Goal: Task Accomplishment & Management: Manage account settings

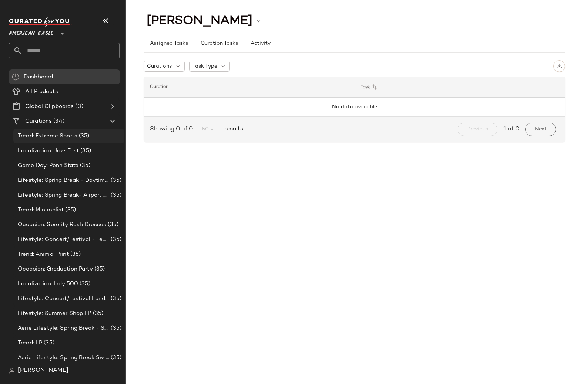
click at [48, 132] on span "Trend: Extreme Sports" at bounding box center [48, 136] width 60 height 9
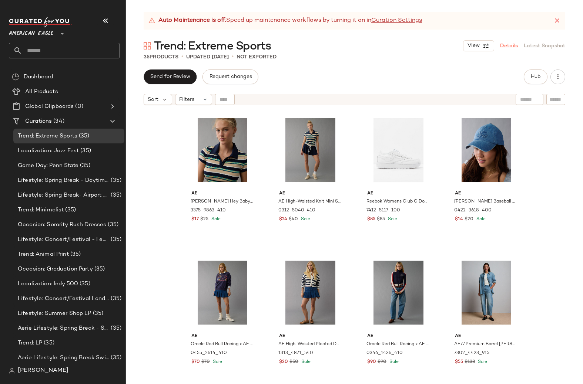
click at [514, 46] on link "Details" at bounding box center [509, 46] width 18 height 8
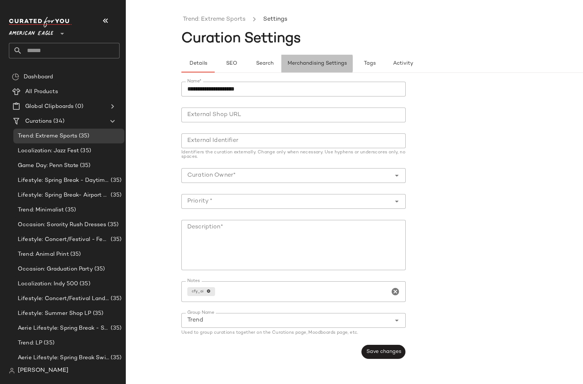
click at [298, 66] on span "Merchandising Settings" at bounding box center [317, 64] width 60 height 6
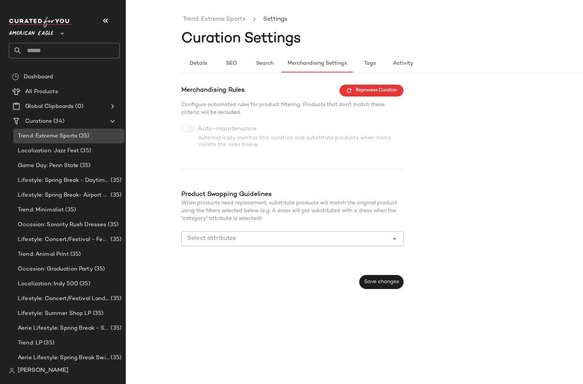
click at [44, 134] on span "Trend: Extreme Sports" at bounding box center [48, 136] width 60 height 9
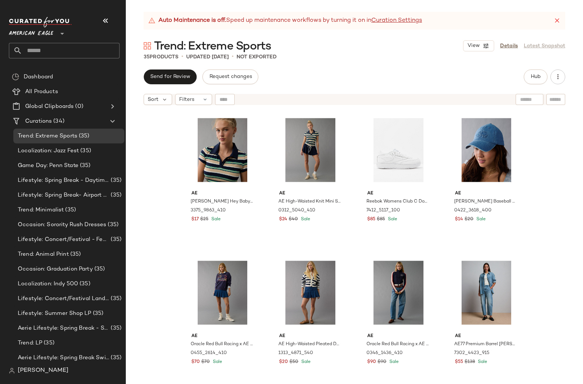
click at [199, 40] on span "Trend: Extreme Sports" at bounding box center [212, 46] width 117 height 15
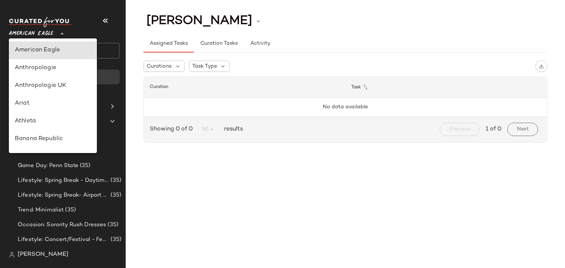
click at [28, 31] on span "American Eagle" at bounding box center [31, 31] width 44 height 13
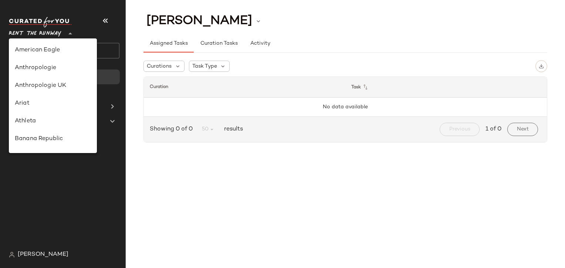
scroll to position [292, 0]
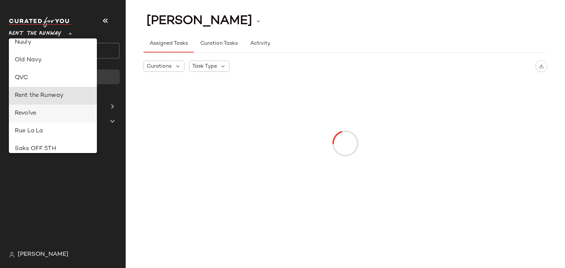
click at [35, 114] on div "Revolve" at bounding box center [53, 113] width 76 height 9
type input "**"
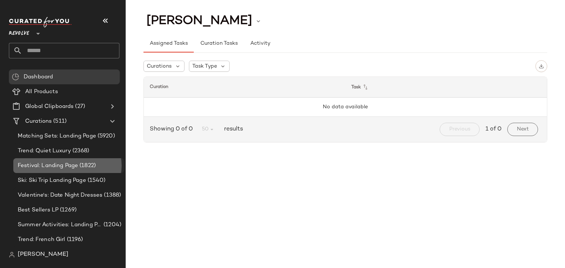
click at [42, 166] on span "Festival: Landing Page" at bounding box center [48, 166] width 60 height 9
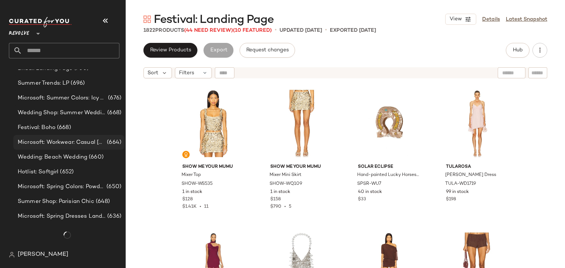
scroll to position [645, 0]
click at [63, 173] on span "(652)" at bounding box center [65, 172] width 15 height 9
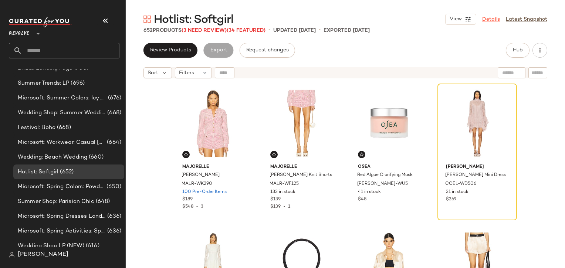
click at [491, 20] on link "Details" at bounding box center [491, 20] width 18 height 8
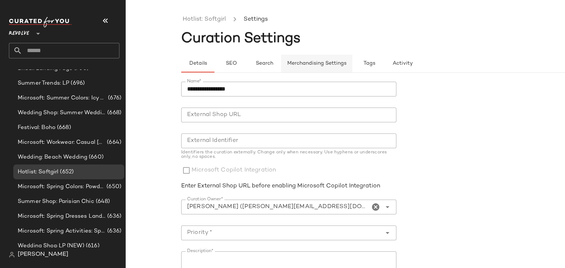
click at [319, 63] on span "Merchandising Settings" at bounding box center [317, 64] width 60 height 6
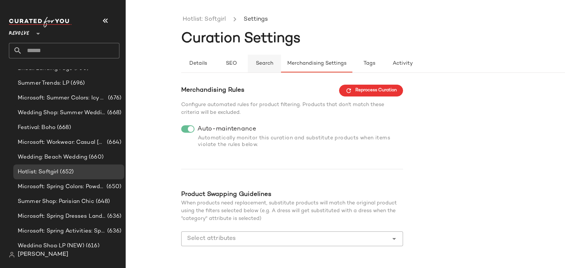
click at [259, 64] on span "Search" at bounding box center [265, 64] width 18 height 6
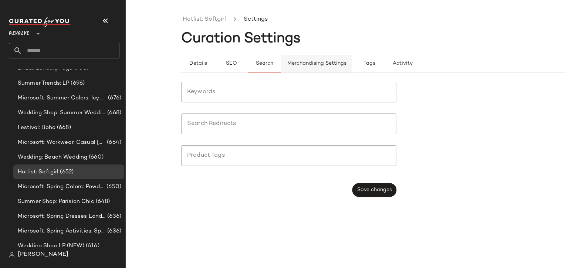
click at [295, 65] on span "Merchandising Settings" at bounding box center [317, 64] width 60 height 6
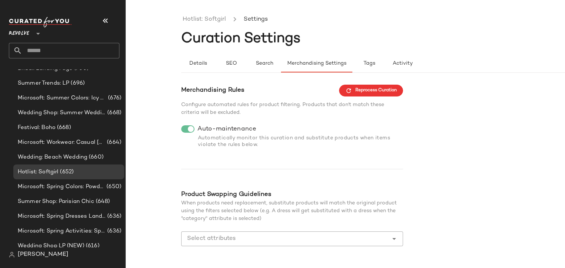
click at [150, 114] on div "Hotlist: Softgirl Settings Curation Settings Details SEO Search Merchandising S…" at bounding box center [282, 140] width 565 height 256
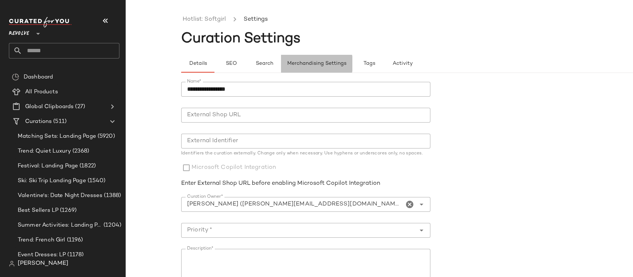
click at [316, 57] on button "Merchandising Settings" at bounding box center [316, 64] width 71 height 18
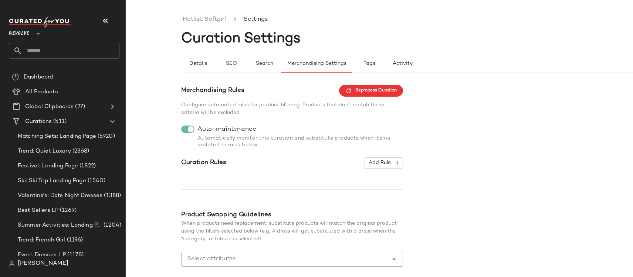
type button "maintenance"
click at [34, 30] on div at bounding box center [37, 29] width 10 height 18
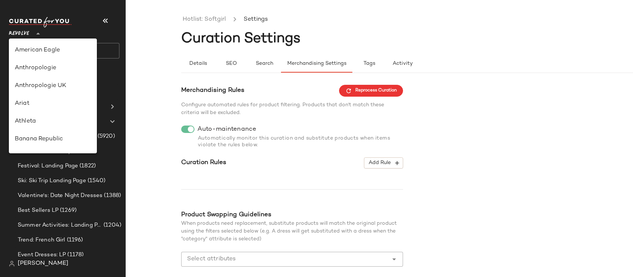
scroll to position [355, 0]
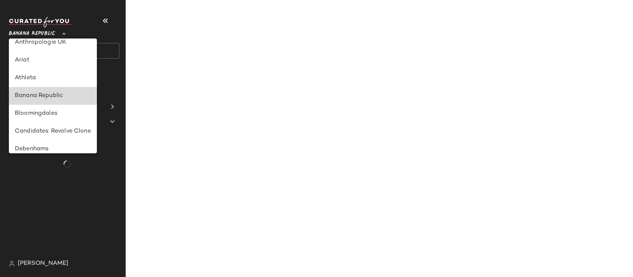
scroll to position [292, 0]
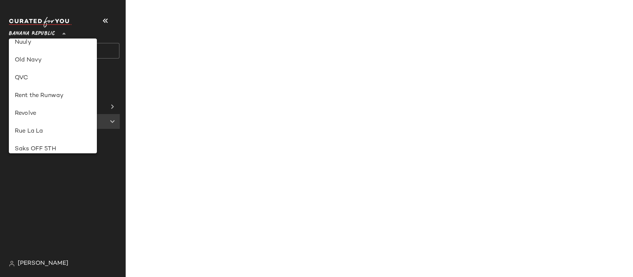
scroll to position [381, 0]
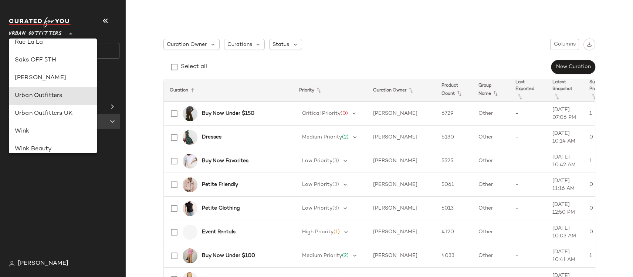
click at [43, 94] on div "Urban Outfitters" at bounding box center [53, 95] width 76 height 9
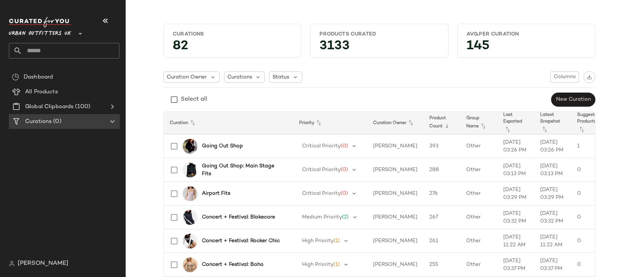
click at [21, 29] on span "Urban Outfitters UK" at bounding box center [40, 31] width 63 height 13
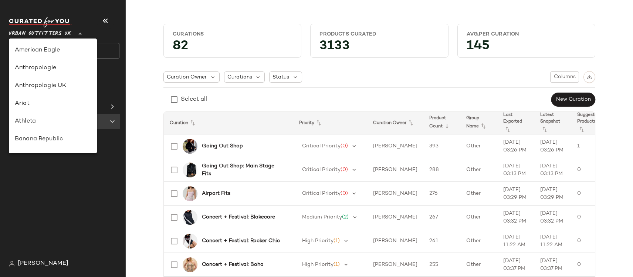
scroll to position [406, 0]
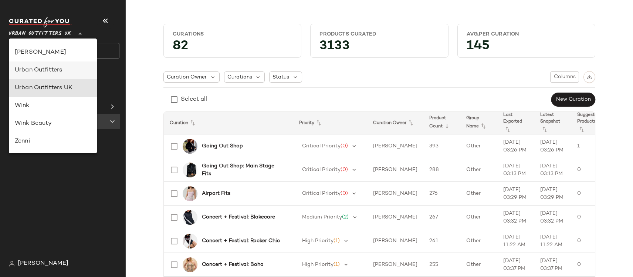
click at [37, 68] on div "Urban Outfitters" at bounding box center [53, 70] width 76 height 9
type input "**"
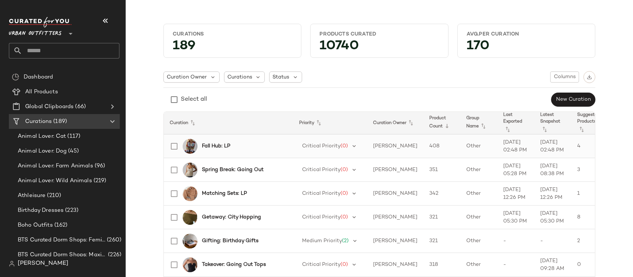
click at [230, 140] on div "Fall Hub: LP" at bounding box center [226, 146] width 122 height 18
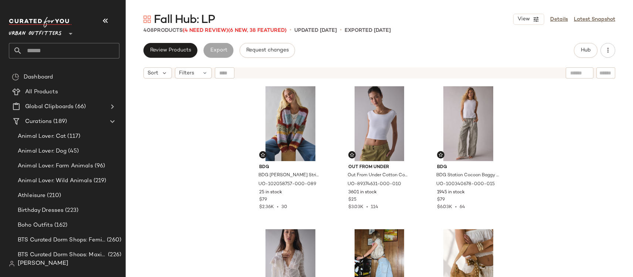
scroll to position [10, 0]
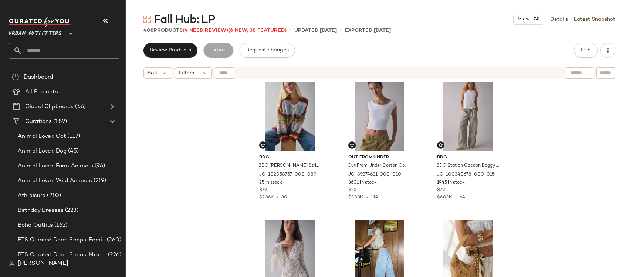
click at [32, 263] on span "[PERSON_NAME]" at bounding box center [43, 263] width 51 height 9
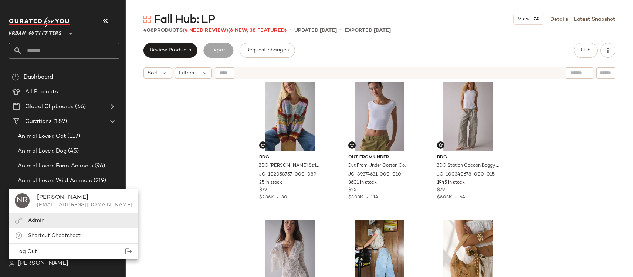
click at [40, 223] on div "Admin" at bounding box center [36, 220] width 16 height 8
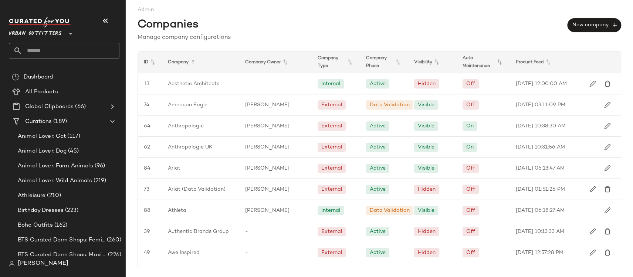
click at [184, 55] on div "Company" at bounding box center [200, 61] width 77 height 21
click at [186, 61] on div "Company" at bounding box center [200, 61] width 77 height 21
click at [191, 61] on icon at bounding box center [193, 62] width 9 height 9
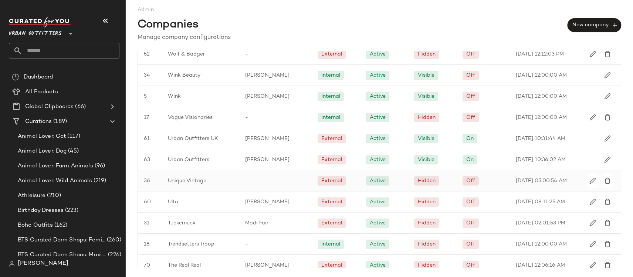
scroll to position [67, 0]
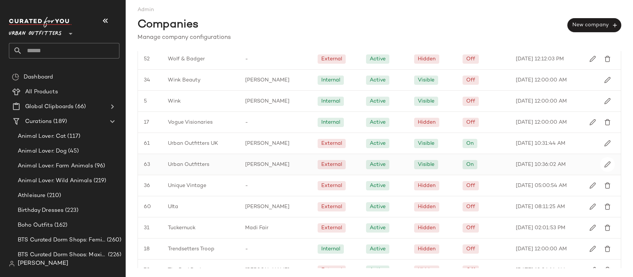
click at [205, 164] on span "Urban Outfitters" at bounding box center [188, 165] width 41 height 8
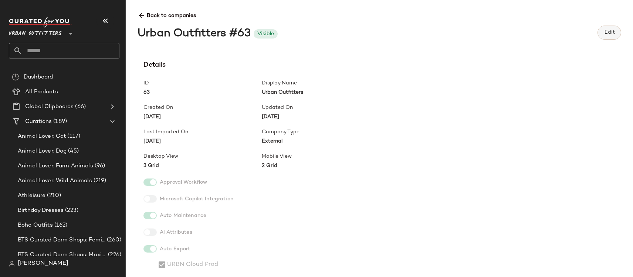
click at [607, 31] on span "Edit" at bounding box center [609, 33] width 11 height 6
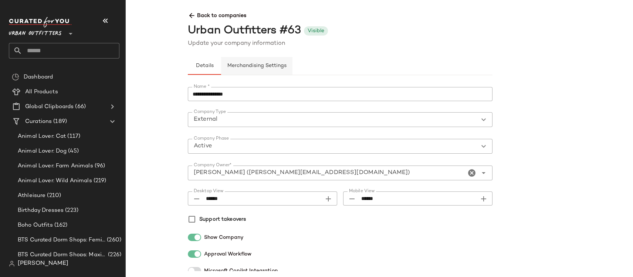
click at [273, 64] on span "Merchandising Settings" at bounding box center [257, 66] width 60 height 6
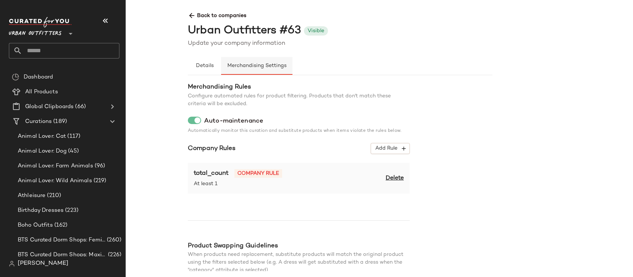
scroll to position [65, 0]
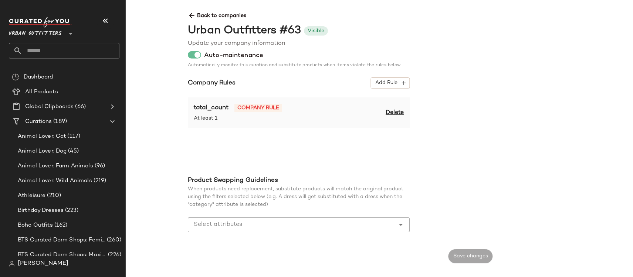
click at [203, 108] on span "total_count" at bounding box center [211, 107] width 35 height 7
click at [297, 72] on div "Merchandising Rules Configure automated rules for product filtering. Products t…" at bounding box center [299, 128] width 222 height 223
click at [396, 77] on button "Add Rule" at bounding box center [390, 82] width 39 height 11
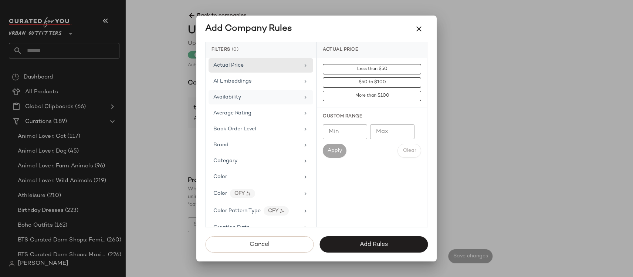
click at [230, 97] on span "Availability" at bounding box center [227, 97] width 28 height 6
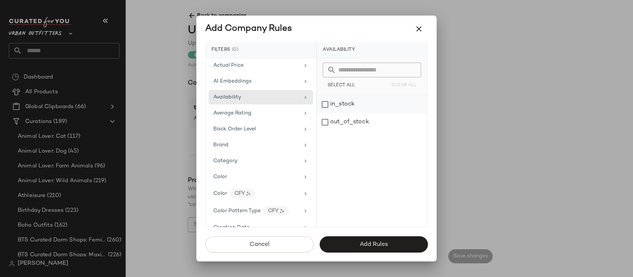
click at [352, 108] on div "in_stock" at bounding box center [372, 104] width 110 height 18
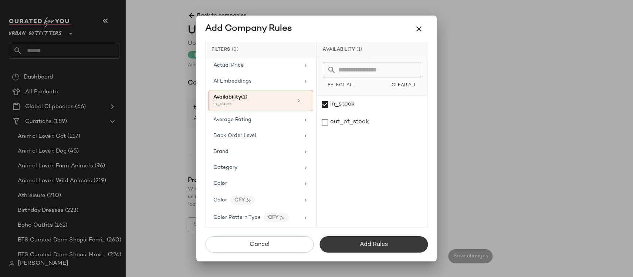
click at [353, 246] on button "Add Rules" at bounding box center [374, 244] width 108 height 16
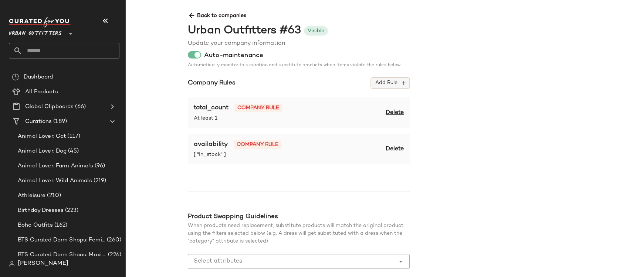
click at [382, 82] on span "Add Rule" at bounding box center [390, 83] width 31 height 7
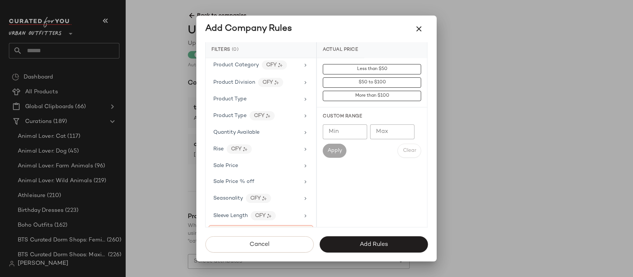
scroll to position [509, 0]
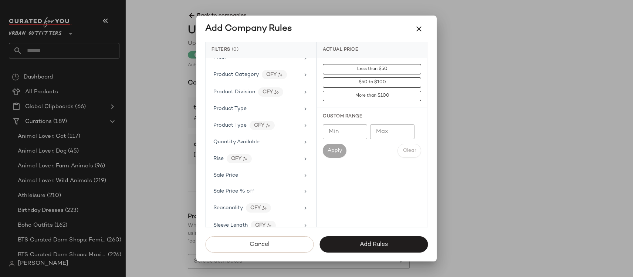
click at [172, 167] on div at bounding box center [316, 138] width 633 height 277
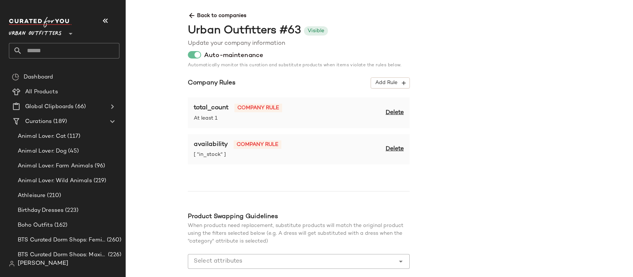
click at [393, 111] on span "Delete" at bounding box center [395, 112] width 18 height 9
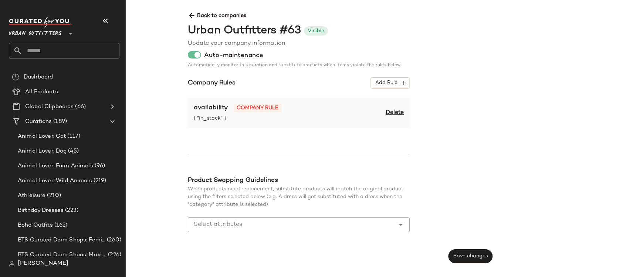
scroll to position [67, 0]
click at [470, 253] on span "Save changes" at bounding box center [470, 255] width 35 height 6
click at [56, 49] on input "text" at bounding box center [70, 51] width 97 height 16
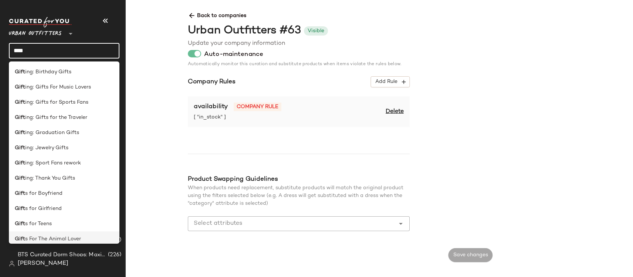
type input "****"
click at [68, 242] on span "s For The Animal Lover" at bounding box center [53, 239] width 56 height 8
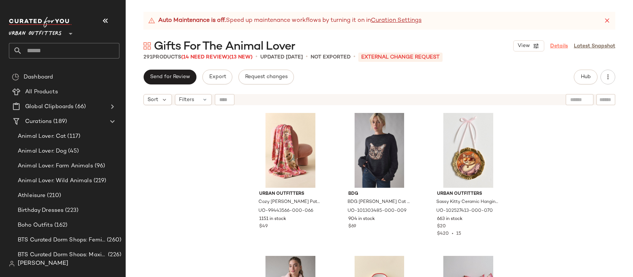
click at [560, 46] on link "Details" at bounding box center [559, 46] width 18 height 8
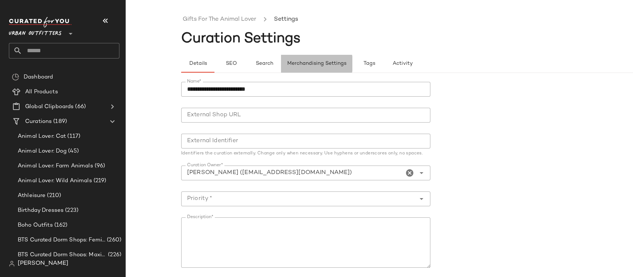
click at [317, 63] on span "Merchandising Settings" at bounding box center [317, 64] width 60 height 6
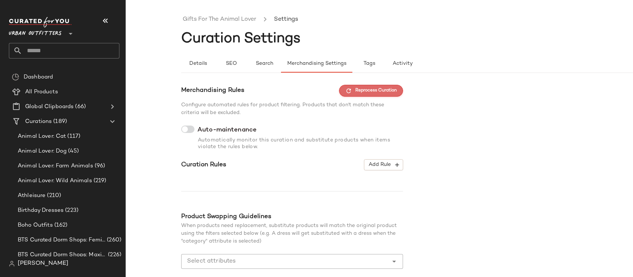
click at [374, 90] on span "Reprocess Curation" at bounding box center [371, 90] width 51 height 7
click at [236, 18] on link "Gifts For The Animal Lover" at bounding box center [220, 20] width 74 height 10
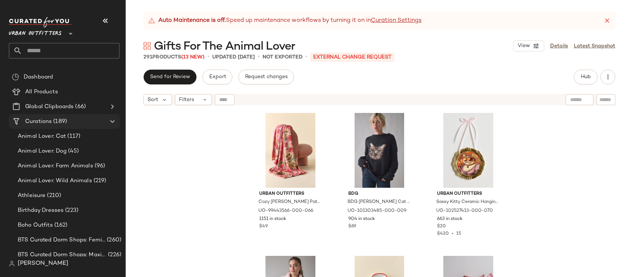
click at [54, 123] on span "(189)" at bounding box center [59, 121] width 15 height 9
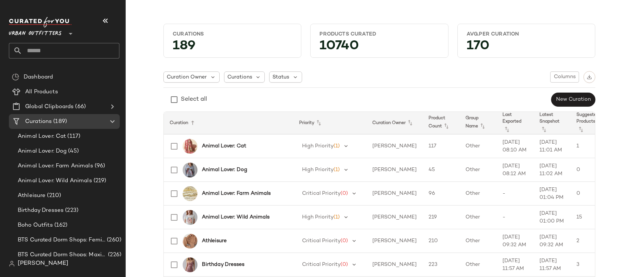
click at [227, 103] on div "Select all New Curation" at bounding box center [380, 99] width 432 height 15
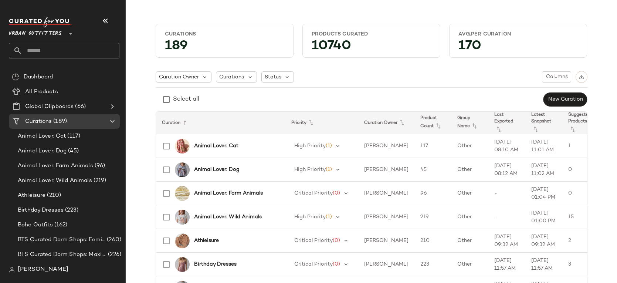
click at [58, 46] on input "text" at bounding box center [70, 51] width 97 height 16
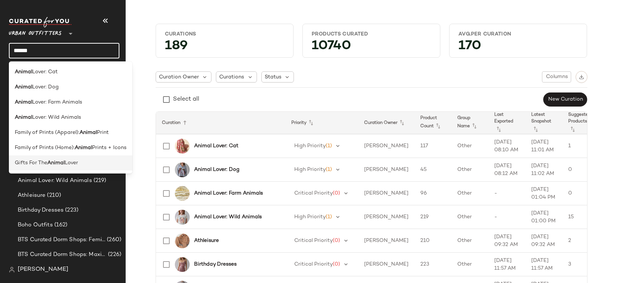
type input "******"
click at [63, 161] on b "Animal" at bounding box center [55, 163] width 17 height 8
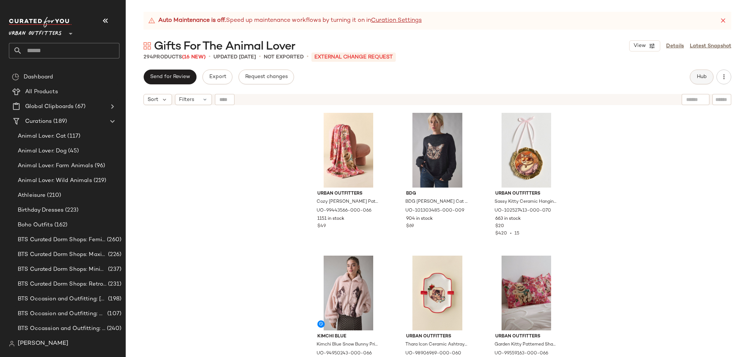
click at [699, 80] on span "Hub" at bounding box center [702, 77] width 10 height 6
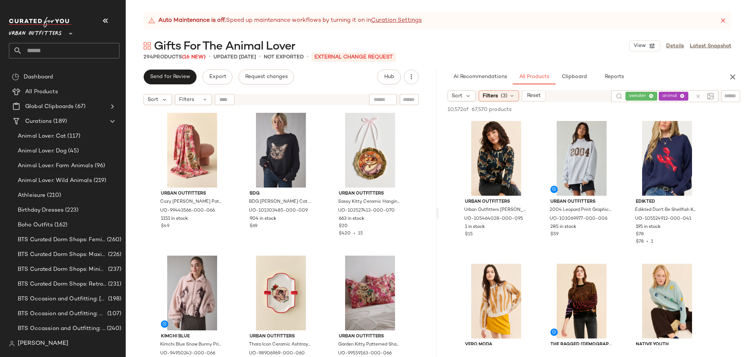
click at [499, 40] on div "Gifts For The Animal Lover View Details Latest Snapshot" at bounding box center [437, 45] width 623 height 15
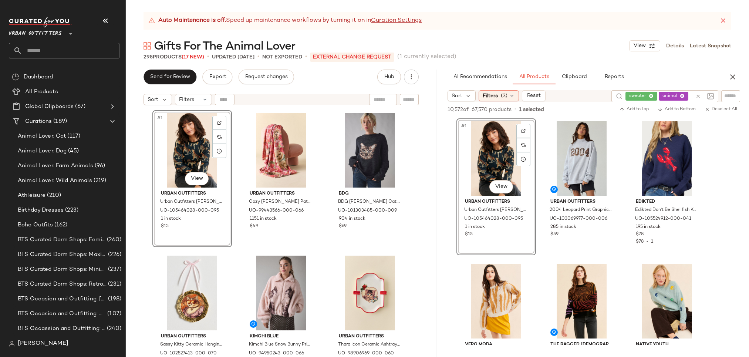
click at [138, 151] on div "#1 View Urban Outfitters Urban Outfitters Naomi Quilted Crew Neck Sweatshirt, W…" at bounding box center [281, 242] width 311 height 267
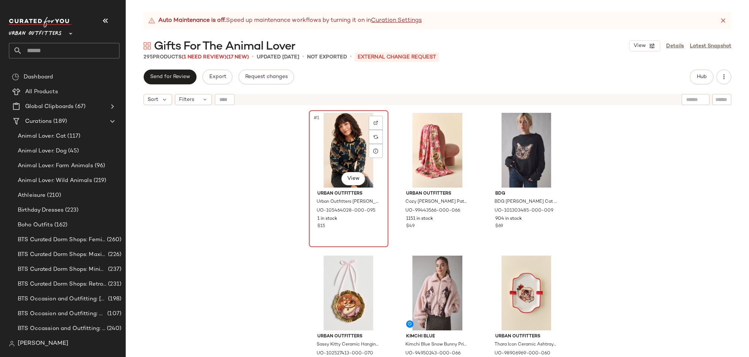
click at [320, 147] on div "#1 View" at bounding box center [348, 150] width 74 height 75
click at [352, 180] on body "Urban Outfitters ** Dashboard All Products Global Clipboards (67) Curations (18…" at bounding box center [374, 178] width 749 height 357
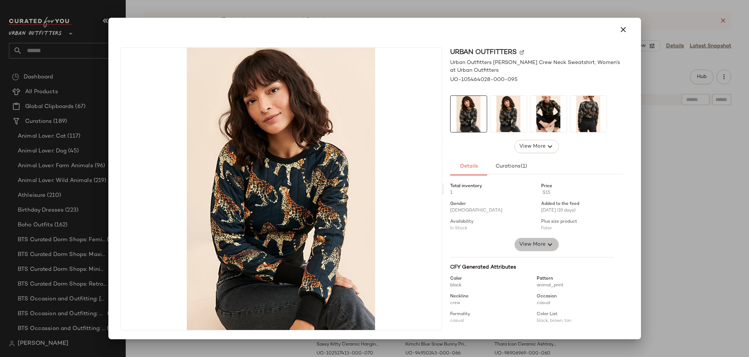
click at [527, 249] on span "View More" at bounding box center [532, 244] width 27 height 9
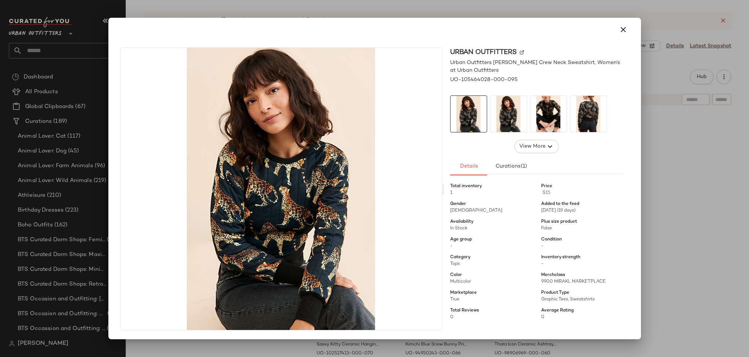
scroll to position [4, 0]
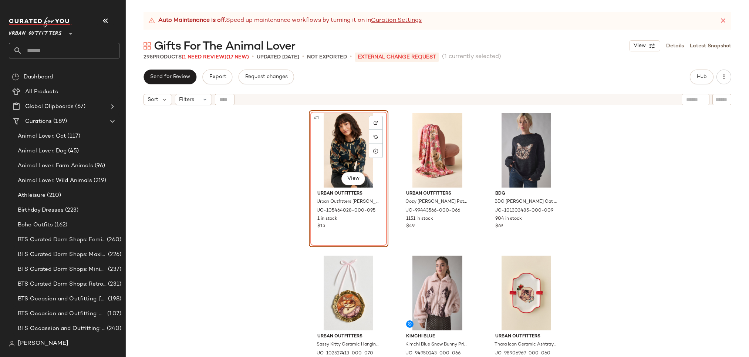
click at [26, 348] on span "[PERSON_NAME]" at bounding box center [43, 343] width 51 height 9
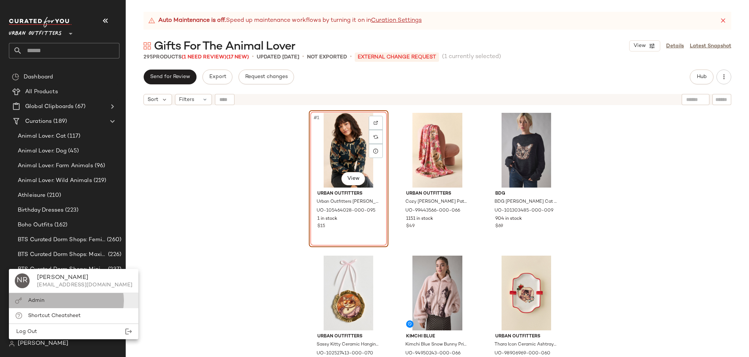
click at [32, 300] on span "Admin" at bounding box center [36, 301] width 16 height 6
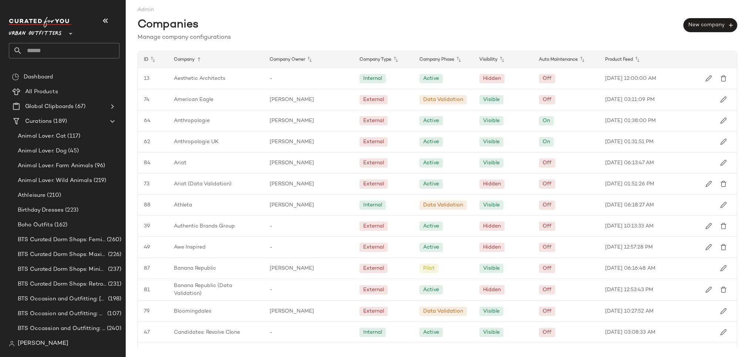
click at [191, 58] on div "Company" at bounding box center [216, 59] width 96 height 16
click at [197, 58] on icon at bounding box center [199, 59] width 9 height 9
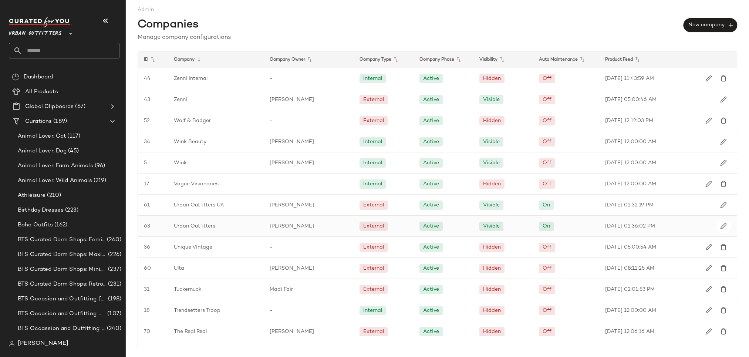
click at [206, 222] on span "Urban Outfitters" at bounding box center [194, 226] width 41 height 8
drag, startPoint x: 292, startPoint y: 26, endPoint x: 249, endPoint y: 17, distance: 43.6
click at [288, 24] on div "Companies New company" at bounding box center [438, 24] width 600 height 20
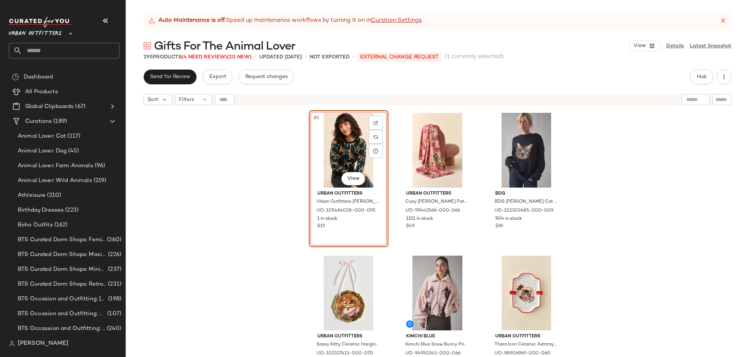
click at [338, 154] on div "#1 View" at bounding box center [348, 150] width 74 height 75
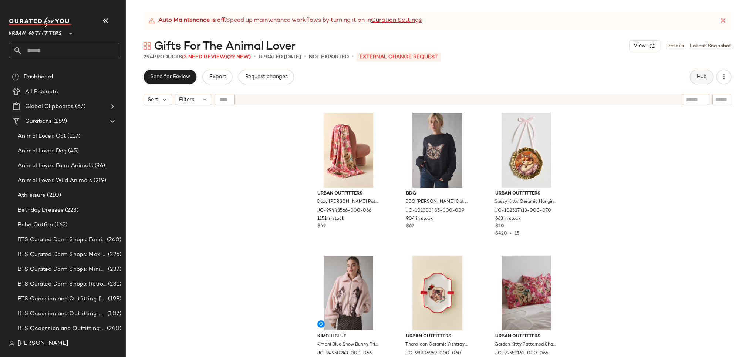
click at [700, 77] on span "Hub" at bounding box center [702, 77] width 10 height 6
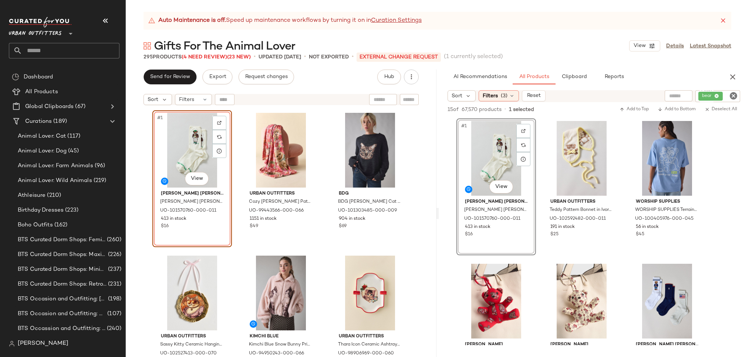
click at [194, 149] on div "#1 View" at bounding box center [192, 150] width 74 height 75
click at [186, 146] on div "#1 View" at bounding box center [192, 150] width 74 height 75
click at [234, 148] on div "#1 View Polo Ralph Lauren Polo Ralph Lauren Polo Bear Cotton-Blend Sock in Ivor…" at bounding box center [280, 242] width 257 height 265
click at [177, 153] on div "#1 View" at bounding box center [192, 150] width 74 height 75
click at [186, 140] on div "#1 View" at bounding box center [192, 150] width 74 height 75
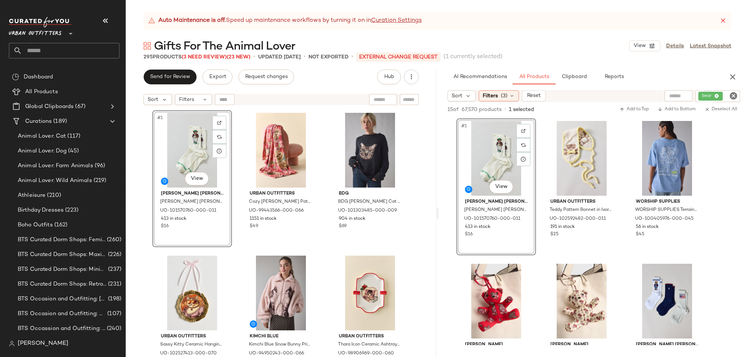
click at [235, 155] on div "#1 View Polo Ralph Lauren Polo Ralph Lauren Polo Bear Cotton-Blend Sock in Ivor…" at bounding box center [280, 242] width 257 height 265
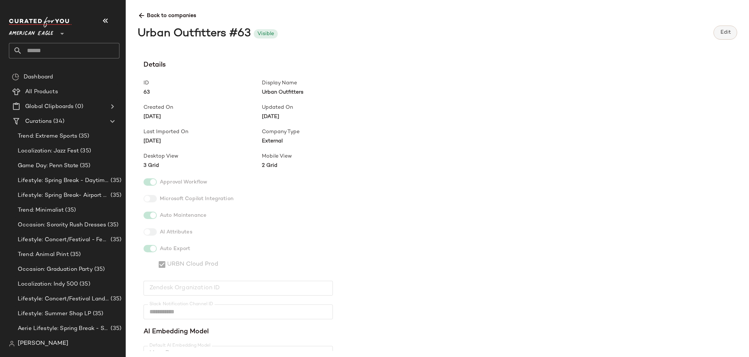
click at [723, 36] on button "Edit" at bounding box center [726, 33] width 24 height 14
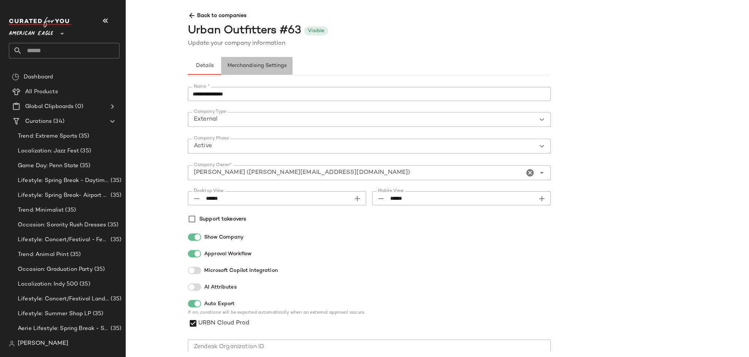
click at [272, 68] on span "Merchandising Settings" at bounding box center [257, 66] width 60 height 6
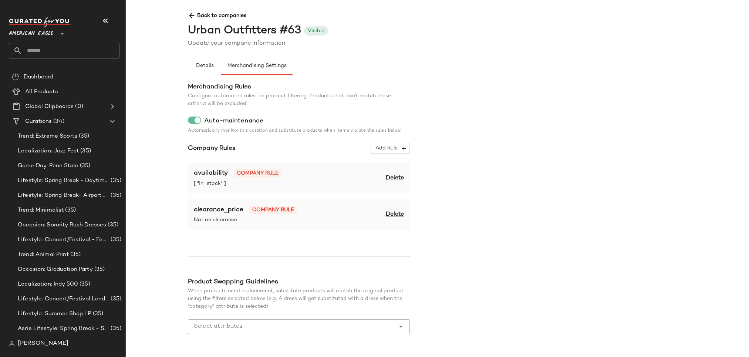
click at [397, 213] on span "Delete" at bounding box center [395, 214] width 18 height 9
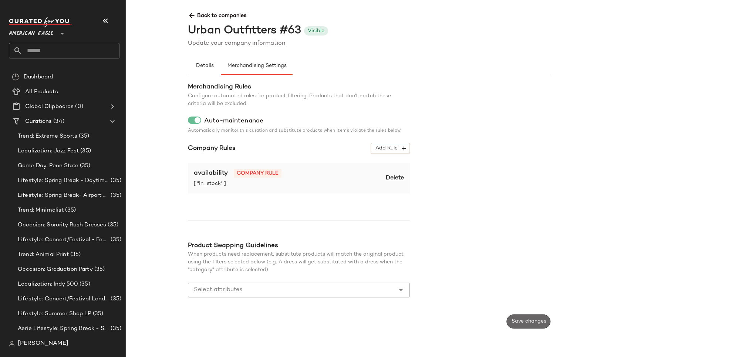
click at [528, 322] on span "Save changes" at bounding box center [528, 322] width 35 height 6
click at [394, 178] on span "Delete" at bounding box center [395, 178] width 18 height 9
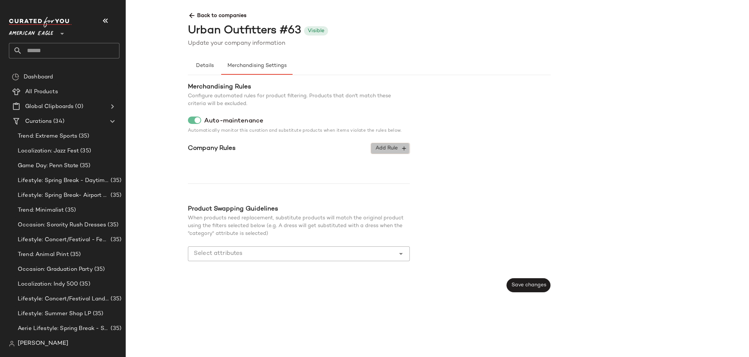
click at [391, 148] on span "Add Rule" at bounding box center [390, 148] width 31 height 7
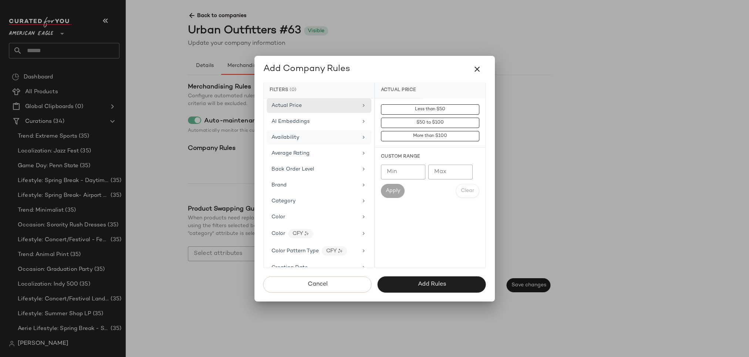
click at [288, 131] on div "Availability" at bounding box center [319, 137] width 105 height 14
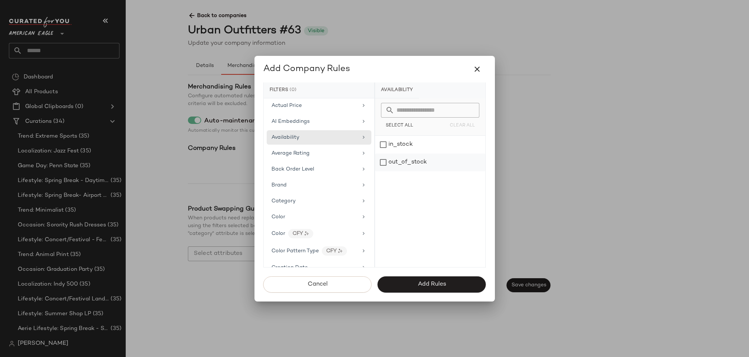
click at [393, 162] on div "out_of_stock" at bounding box center [430, 163] width 110 height 18
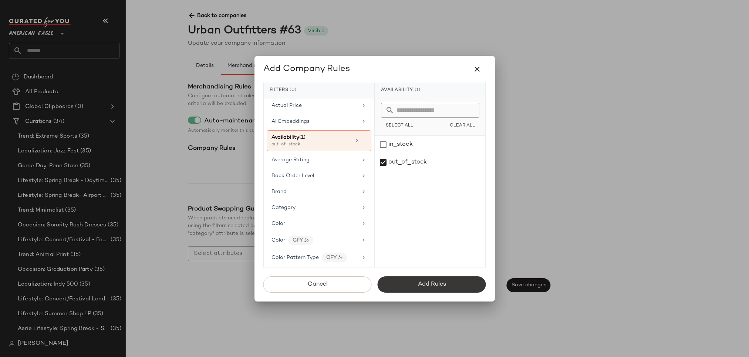
click at [427, 285] on span "Add Rules" at bounding box center [431, 284] width 28 height 7
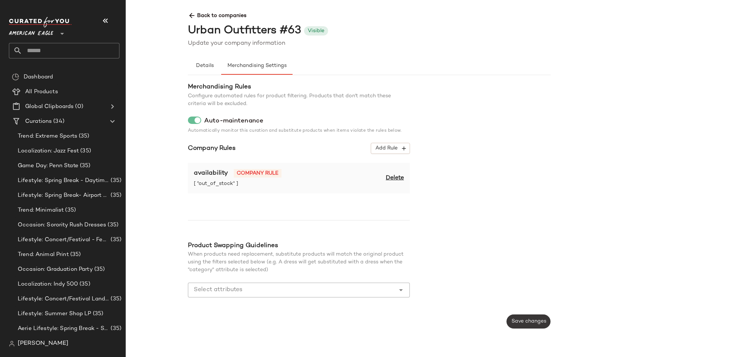
click at [532, 320] on span "Save changes" at bounding box center [528, 322] width 35 height 6
click at [209, 186] on span "[ "out_of_stock" ]" at bounding box center [238, 184] width 88 height 8
click at [383, 150] on span "Add Rule" at bounding box center [390, 148] width 31 height 7
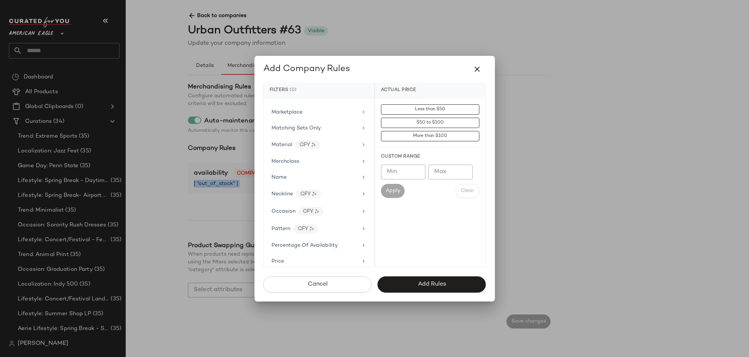
scroll to position [270, 0]
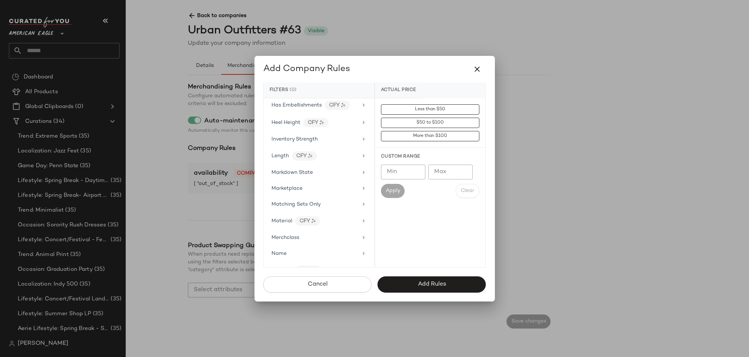
click at [239, 220] on div at bounding box center [374, 178] width 749 height 357
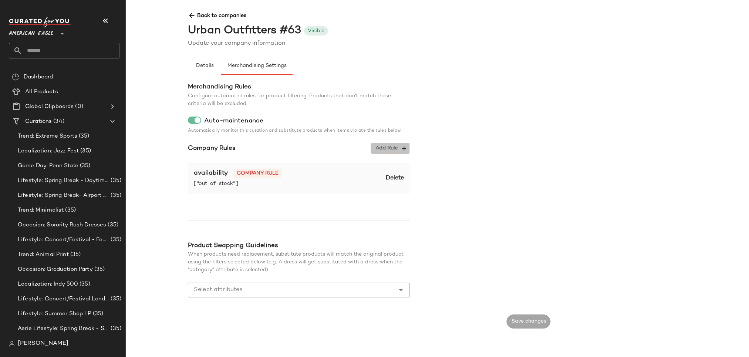
click at [387, 148] on span "Add Rule" at bounding box center [390, 148] width 31 height 7
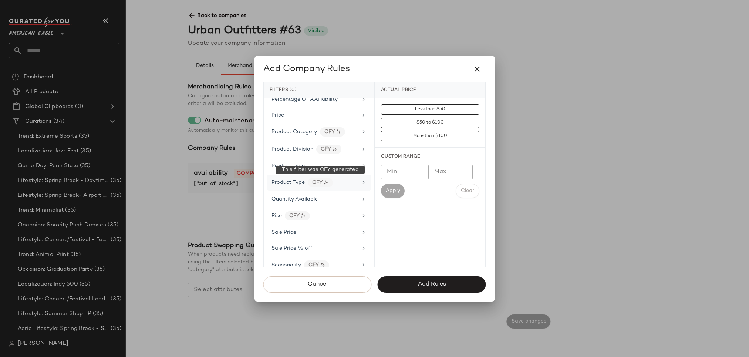
scroll to position [435, 0]
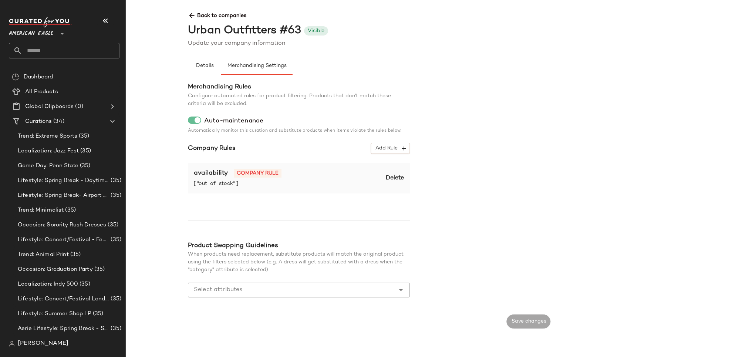
click at [267, 213] on div "Merchandising Rules Configure automated rules for product filtering. Products t…" at bounding box center [299, 193] width 222 height 223
click at [538, 203] on div "Merchandising Rules Configure automated rules for product filtering. Products t…" at bounding box center [369, 193] width 363 height 223
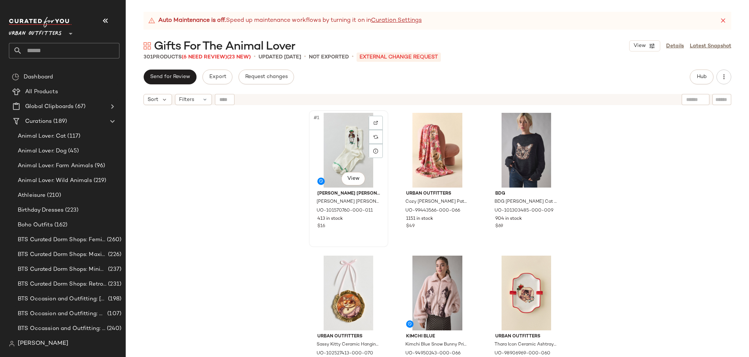
click at [340, 142] on div "#1 View" at bounding box center [348, 150] width 74 height 75
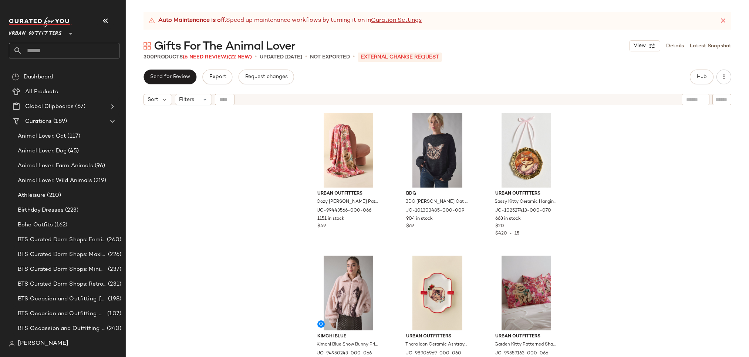
click at [283, 142] on div "Urban Outfitters Cozy Logan Patterned Fleece Throw Blanket in Pink at Urban Out…" at bounding box center [437, 242] width 623 height 267
click at [703, 71] on button "Hub" at bounding box center [702, 77] width 24 height 15
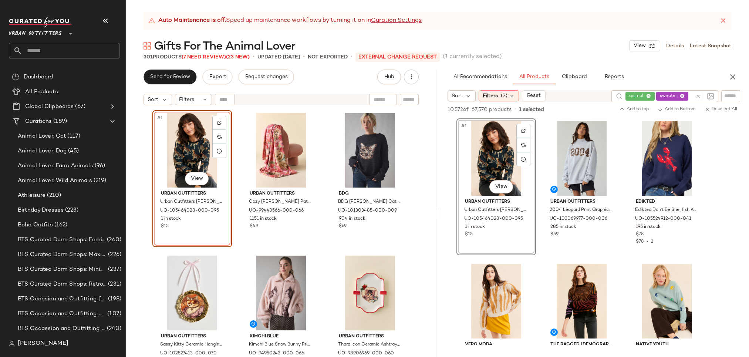
click at [181, 147] on div "#1 View" at bounding box center [192, 150] width 74 height 75
click at [173, 155] on div "#1 View" at bounding box center [192, 150] width 74 height 75
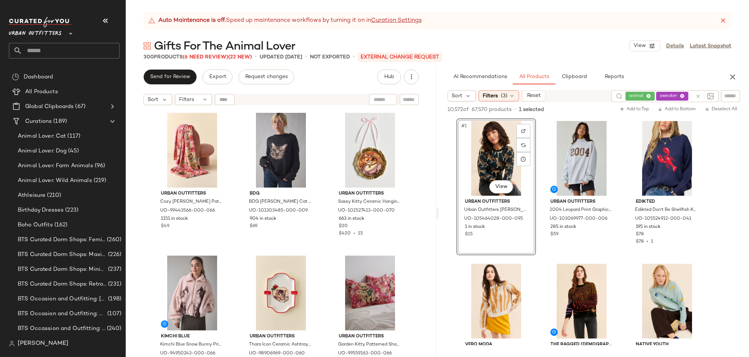
click at [583, 109] on div "10,572 of 67,570 products • 1 selected Add to Top Add to Bottom Deselect All" at bounding box center [594, 110] width 311 height 16
click at [488, 42] on div "Gifts For The Animal Lover View Details Latest Snapshot" at bounding box center [437, 45] width 623 height 15
click at [674, 46] on link "Details" at bounding box center [675, 46] width 18 height 8
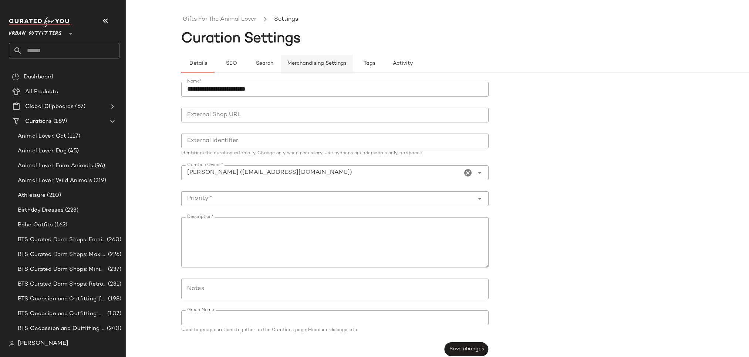
click at [287, 63] on span "Merchandising Settings" at bounding box center [317, 64] width 60 height 6
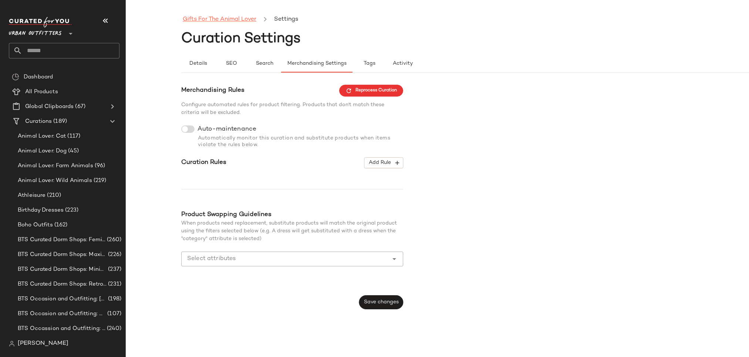
click at [221, 20] on link "Gifts For The Animal Lover" at bounding box center [220, 20] width 74 height 10
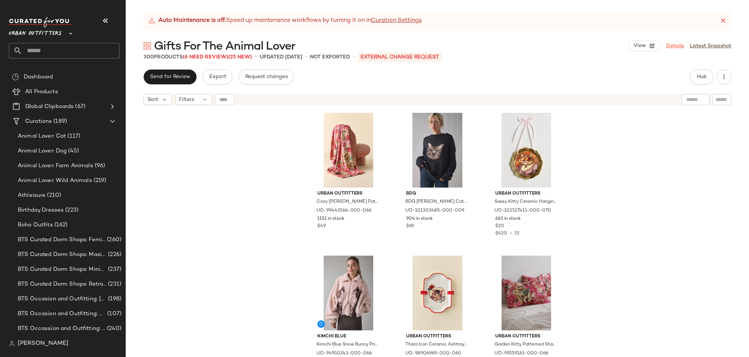
click at [674, 47] on link "Details" at bounding box center [675, 46] width 18 height 8
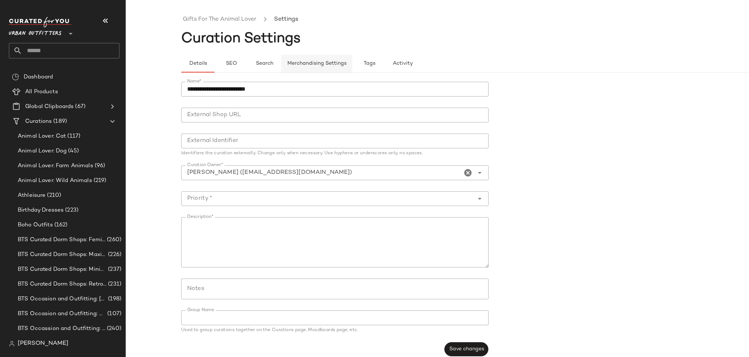
click at [335, 63] on span "Merchandising Settings" at bounding box center [317, 64] width 60 height 6
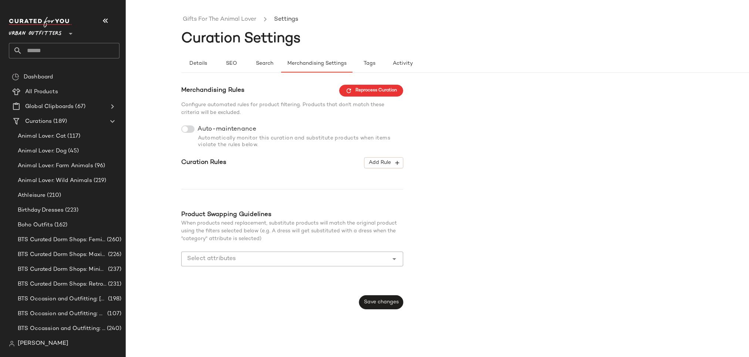
type button "maintenance"
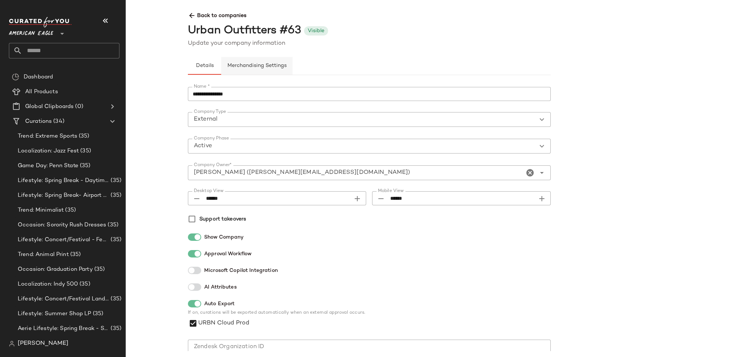
click at [266, 65] on span "Merchandising Settings" at bounding box center [257, 66] width 60 height 6
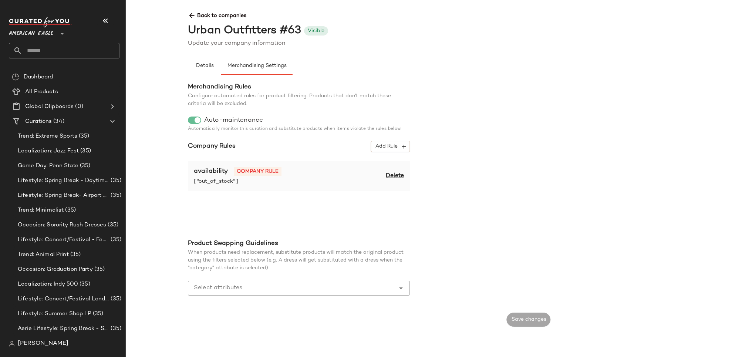
click at [276, 145] on div "Company Rules Add Rule" at bounding box center [299, 146] width 222 height 11
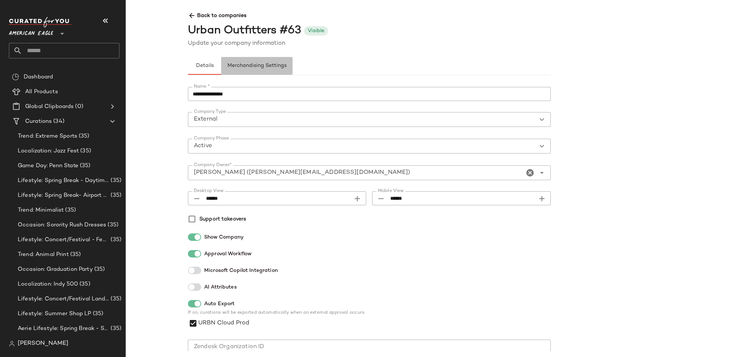
click at [259, 68] on span "Merchandising Settings" at bounding box center [257, 66] width 60 height 6
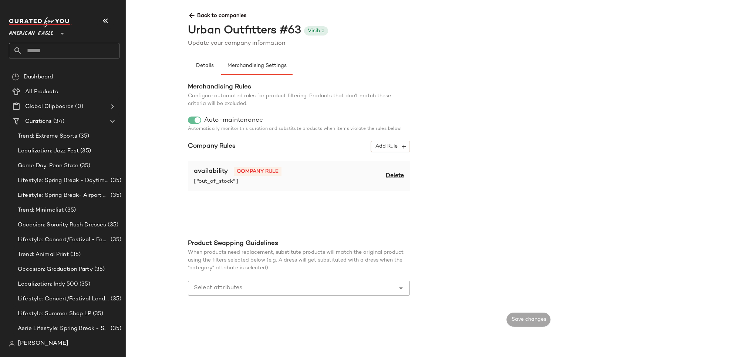
click at [309, 144] on div "Company Rules Add Rule" at bounding box center [299, 146] width 222 height 11
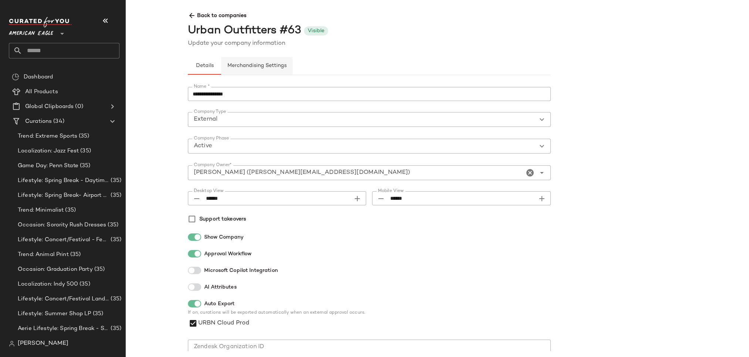
click at [247, 57] on button "Merchandising Settings" at bounding box center [256, 66] width 71 height 18
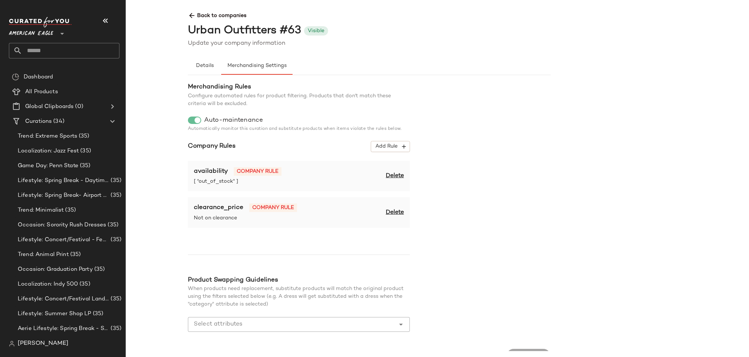
scroll to position [10, 0]
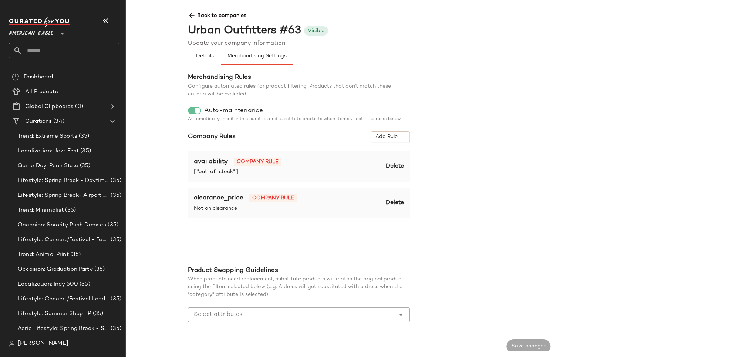
click at [232, 205] on span "Not on clearance" at bounding box center [245, 209] width 103 height 8
click at [228, 213] on div "clearance_price Company rule Not on clearance Delete" at bounding box center [299, 203] width 222 height 31
copy span "Not on clearance"
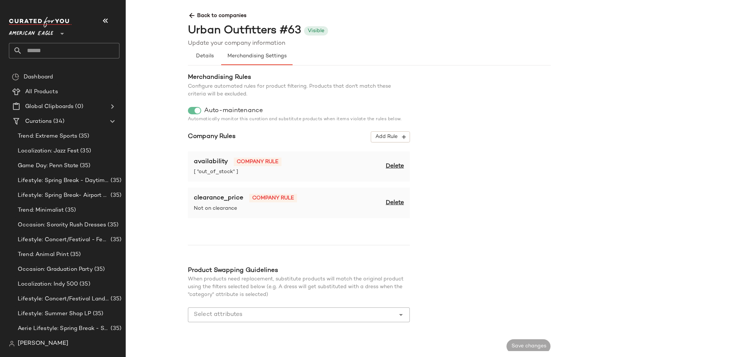
click at [591, 285] on div "Details Merchandising Settings Merchandising Rules Configure automated rules fo…" at bounding box center [550, 199] width 737 height 303
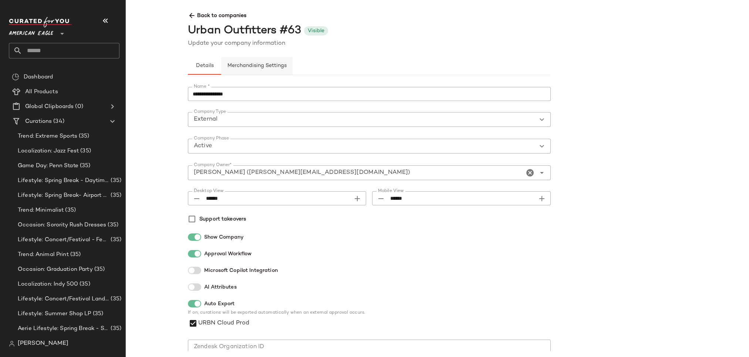
click at [282, 68] on span "Merchandising Settings" at bounding box center [257, 66] width 60 height 6
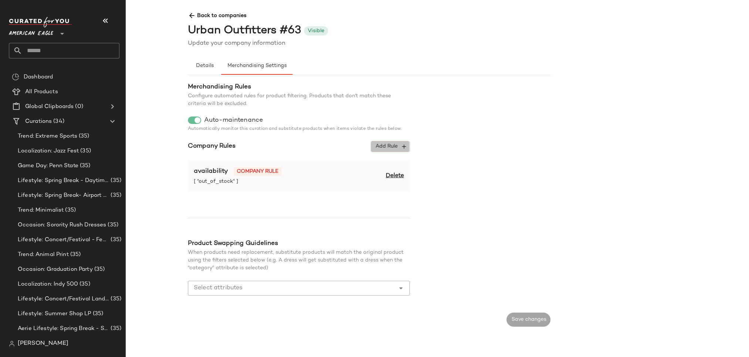
click at [390, 147] on span "Add Rule" at bounding box center [390, 146] width 31 height 7
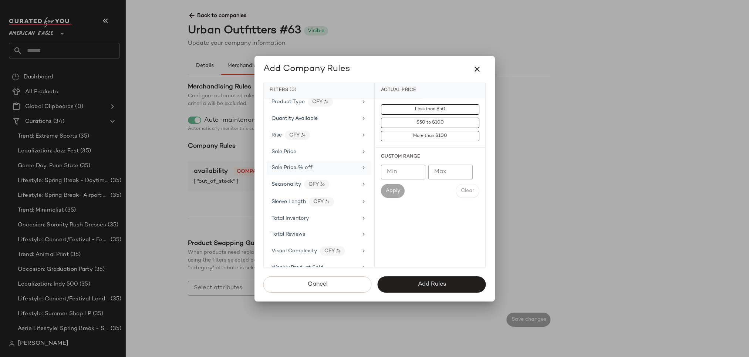
scroll to position [498, 0]
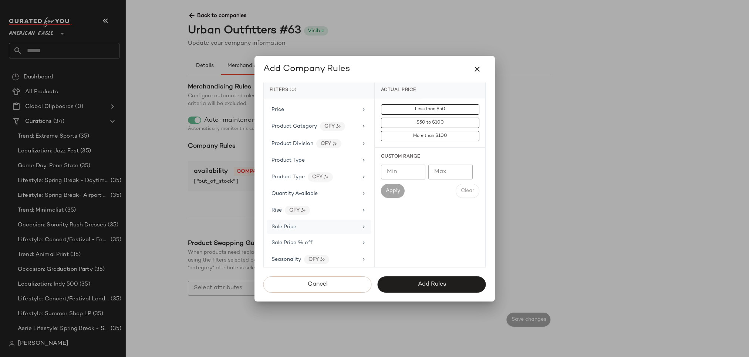
click at [315, 226] on div "Sale Price" at bounding box center [315, 227] width 86 height 8
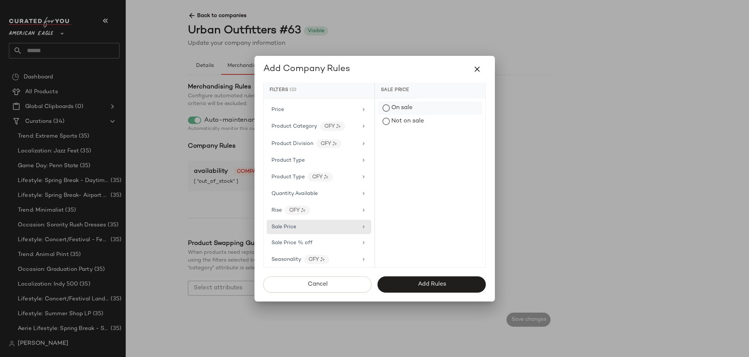
click at [388, 108] on div "On sale" at bounding box center [430, 107] width 104 height 13
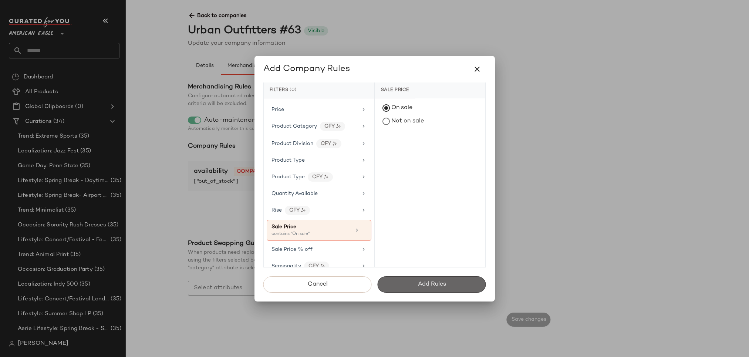
click at [426, 285] on span "Add Rules" at bounding box center [431, 284] width 28 height 7
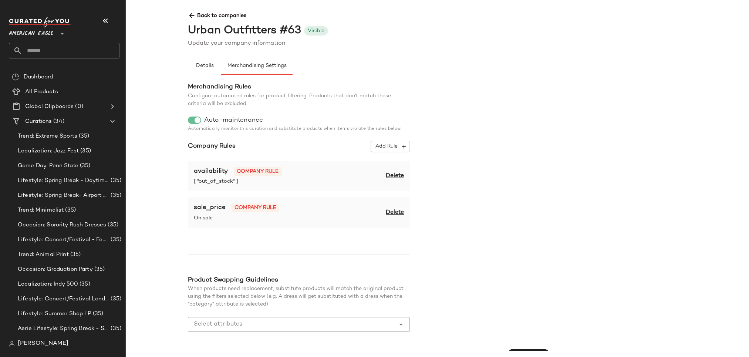
scroll to position [21, 0]
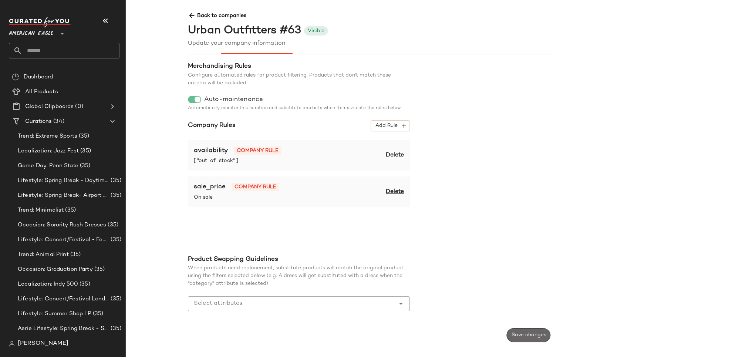
click at [525, 331] on button "Save changes" at bounding box center [528, 335] width 44 height 14
click at [504, 168] on div "Merchandising Rules Configure automated rules for product filtering. Products t…" at bounding box center [369, 190] width 363 height 257
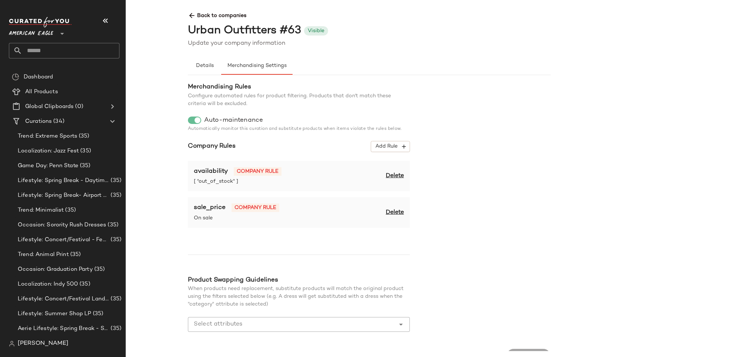
click at [363, 86] on div "Merchandising Rules Configure automated rules for product filtering. Products t…" at bounding box center [299, 94] width 222 height 25
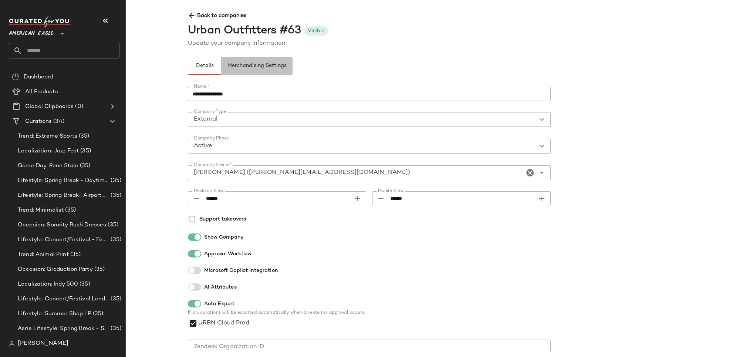
click at [249, 66] on span "Merchandising Settings" at bounding box center [257, 66] width 60 height 6
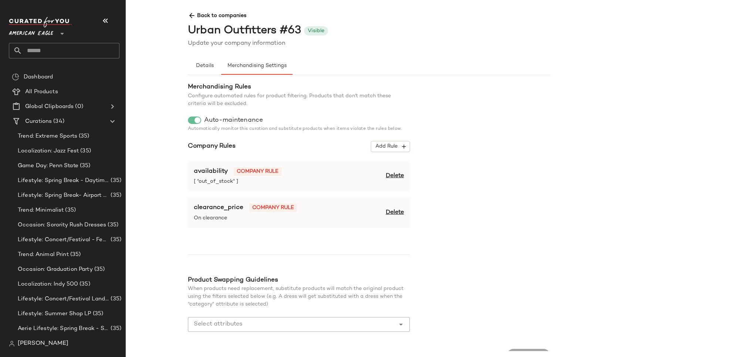
scroll to position [21, 0]
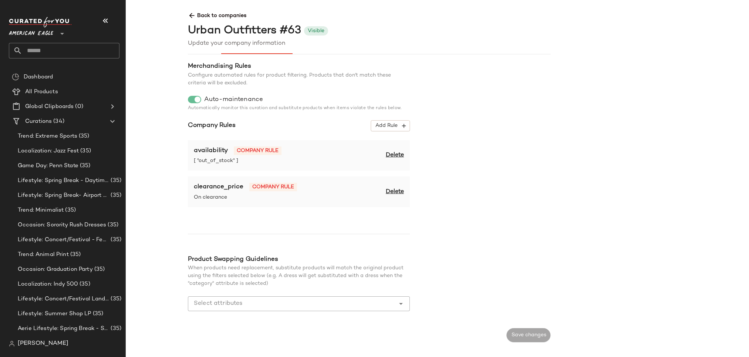
click at [157, 56] on main "Back to companies Urban Outfitters #63 Visible Update your company information …" at bounding box center [374, 178] width 749 height 357
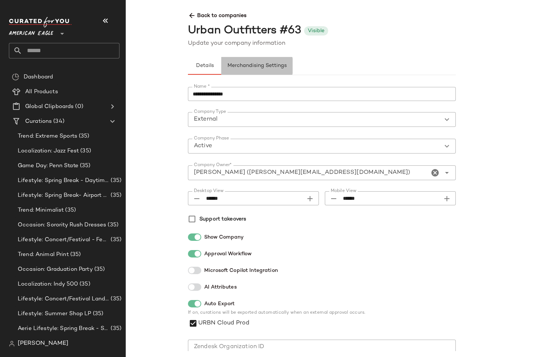
click at [257, 72] on button "Merchandising Settings" at bounding box center [256, 66] width 71 height 18
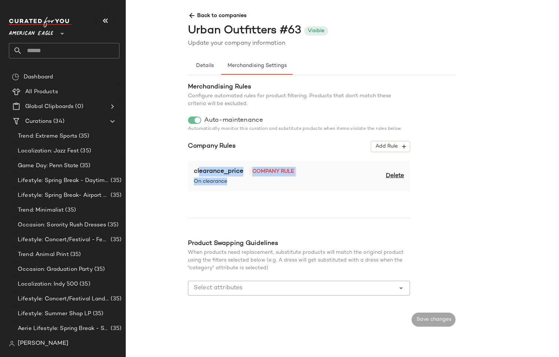
drag, startPoint x: 199, startPoint y: 171, endPoint x: 256, endPoint y: 187, distance: 59.6
click at [256, 187] on div "clearance_price Company rule On clearance Delete" at bounding box center [299, 176] width 222 height 31
click at [169, 198] on main "Back to companies Urban Outfitters #63 Visible Update your company information …" at bounding box center [279, 178] width 559 height 357
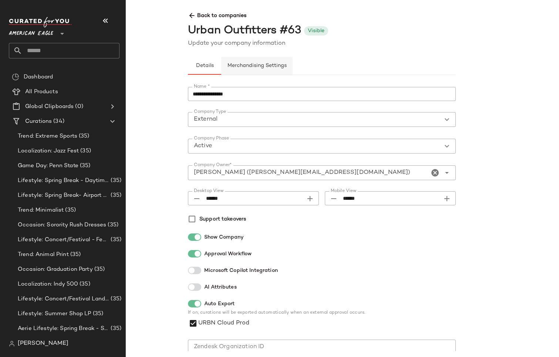
click at [260, 65] on span "Merchandising Settings" at bounding box center [257, 66] width 60 height 6
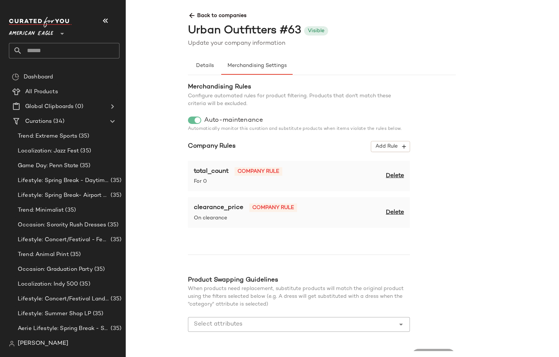
click at [194, 146] on span "Company Rules" at bounding box center [212, 147] width 48 height 10
drag, startPoint x: 186, startPoint y: 168, endPoint x: 215, endPoint y: 187, distance: 34.2
click at [215, 187] on div "Details Merchandising Settings Merchandising Rules Configure automated rules fo…" at bounding box center [455, 199] width 547 height 303
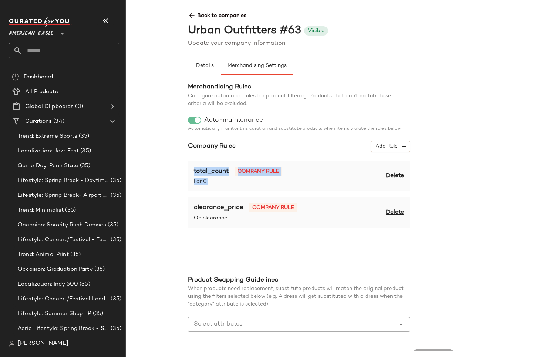
click at [173, 166] on div "Back to companies Urban Outfitters #63 Visible Update your company information …" at bounding box center [449, 178] width 559 height 357
drag, startPoint x: 193, startPoint y: 168, endPoint x: 219, endPoint y: 192, distance: 34.3
click at [219, 192] on div "total_count Company rule For 0 Delete clearance_price Company rule On clearance…" at bounding box center [299, 197] width 222 height 73
click at [164, 166] on main "Back to companies Urban Outfitters #63 Visible Update your company information …" at bounding box center [279, 178] width 559 height 357
drag, startPoint x: 195, startPoint y: 167, endPoint x: 210, endPoint y: 189, distance: 26.5
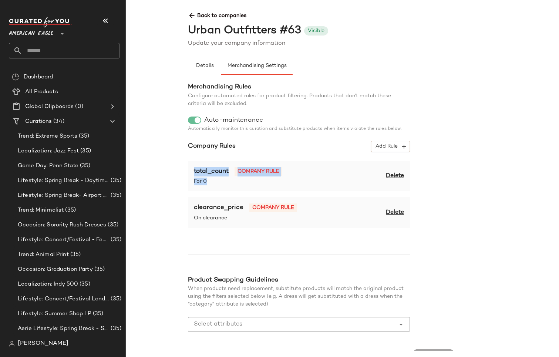
click at [210, 189] on div "total_count Company rule For 0 Delete" at bounding box center [299, 176] width 222 height 31
click at [178, 177] on div "Back to companies Urban Outfitters #63 Visible Update your company information …" at bounding box center [449, 178] width 559 height 357
drag, startPoint x: 185, startPoint y: 171, endPoint x: 234, endPoint y: 182, distance: 50.5
click at [234, 182] on div "Details Merchandising Settings Merchandising Rules Configure automated rules fo…" at bounding box center [455, 199] width 547 height 303
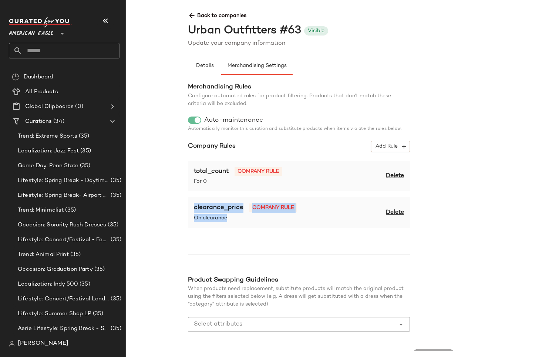
drag, startPoint x: 183, startPoint y: 204, endPoint x: 239, endPoint y: 226, distance: 60.7
click at [239, 226] on div "Details Merchandising Settings Merchandising Rules Configure automated rules fo…" at bounding box center [455, 199] width 547 height 303
click at [232, 221] on span "On clearance" at bounding box center [245, 218] width 103 height 8
drag, startPoint x: 232, startPoint y: 221, endPoint x: 186, endPoint y: 197, distance: 51.5
click at [186, 197] on div "Details Merchandising Settings Merchandising Rules Configure automated rules fo…" at bounding box center [455, 199] width 547 height 303
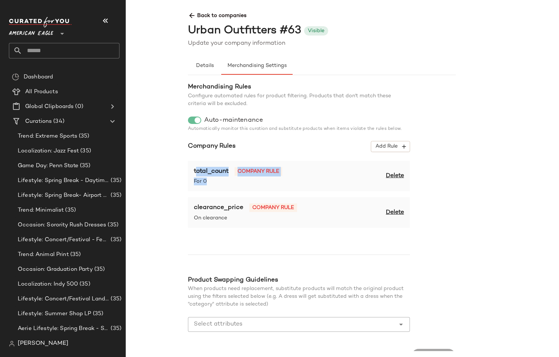
drag, startPoint x: 196, startPoint y: 171, endPoint x: 223, endPoint y: 188, distance: 32.0
click at [224, 189] on div "total_count Company rule For 0 Delete" at bounding box center [299, 176] width 222 height 31
drag, startPoint x: 220, startPoint y: 184, endPoint x: 213, endPoint y: 184, distance: 6.3
click at [219, 184] on span "For 0" at bounding box center [238, 182] width 88 height 8
drag, startPoint x: 213, startPoint y: 184, endPoint x: 178, endPoint y: 169, distance: 38.5
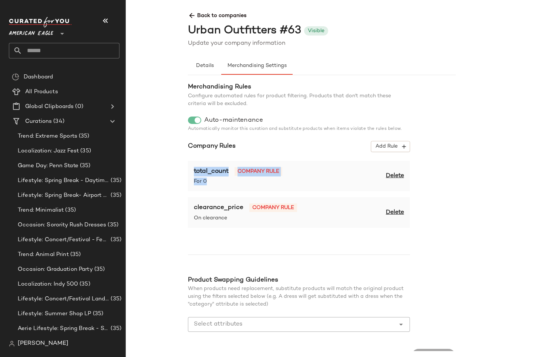
click at [178, 169] on div "Back to companies Urban Outfitters #63 Visible Update your company information …" at bounding box center [449, 178] width 559 height 357
click at [199, 170] on span "total_count" at bounding box center [211, 171] width 35 height 7
drag, startPoint x: 192, startPoint y: 169, endPoint x: 337, endPoint y: 226, distance: 155.9
click at [337, 226] on div "total_count Company rule For 0 Delete clearance_price Company rule On clearance…" at bounding box center [299, 197] width 222 height 73
click at [191, 169] on div "total_count Company rule For 0 Delete" at bounding box center [299, 176] width 222 height 31
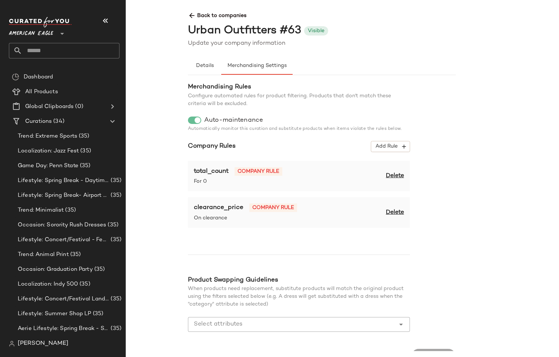
click at [404, 55] on div "Details Merchandising Settings" at bounding box center [322, 61] width 268 height 27
